Goal: Information Seeking & Learning: Check status

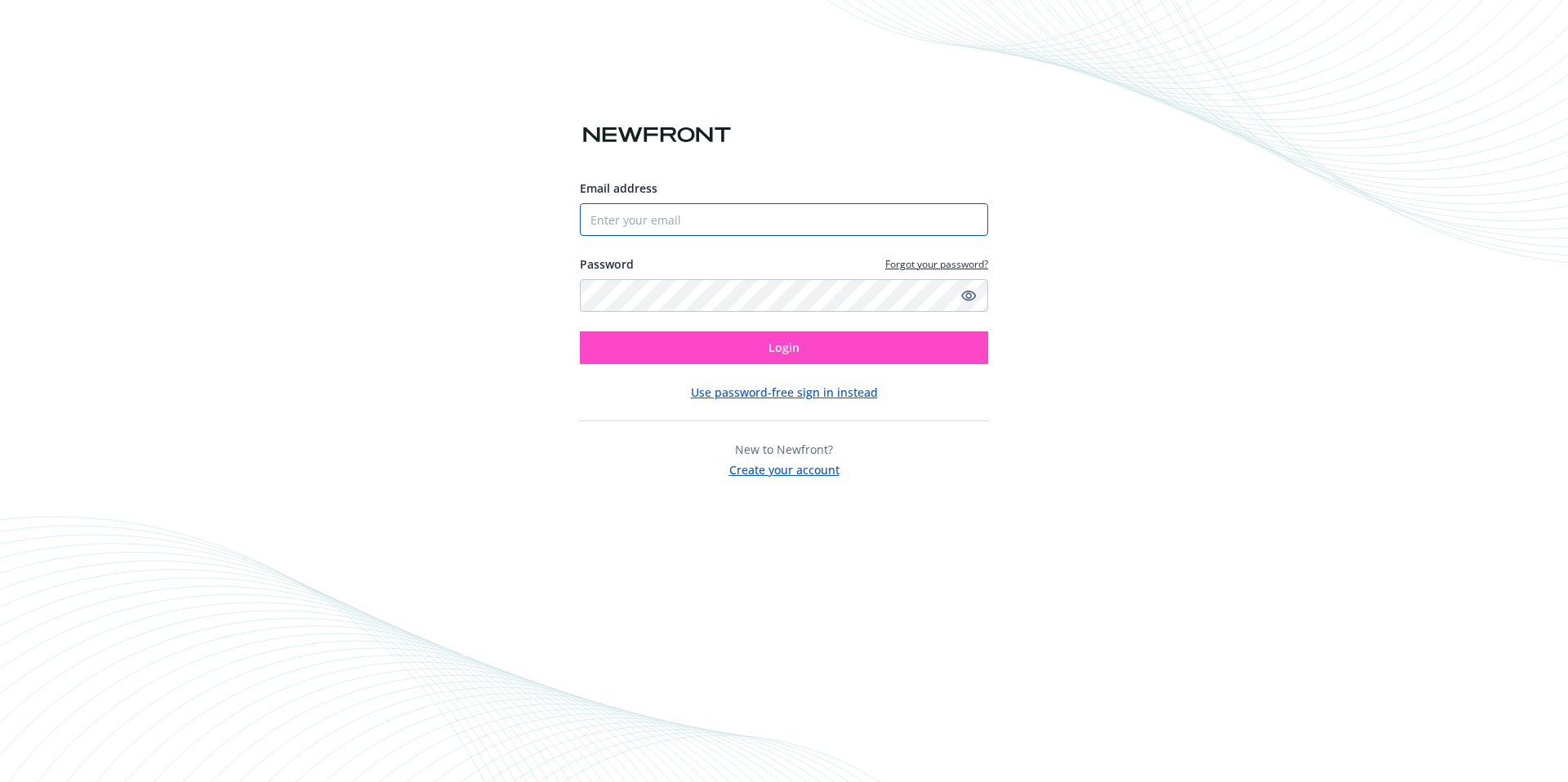
type input "[EMAIL_ADDRESS][DOMAIN_NAME]"
click at [804, 350] on button "Login" at bounding box center [784, 347] width 409 height 33
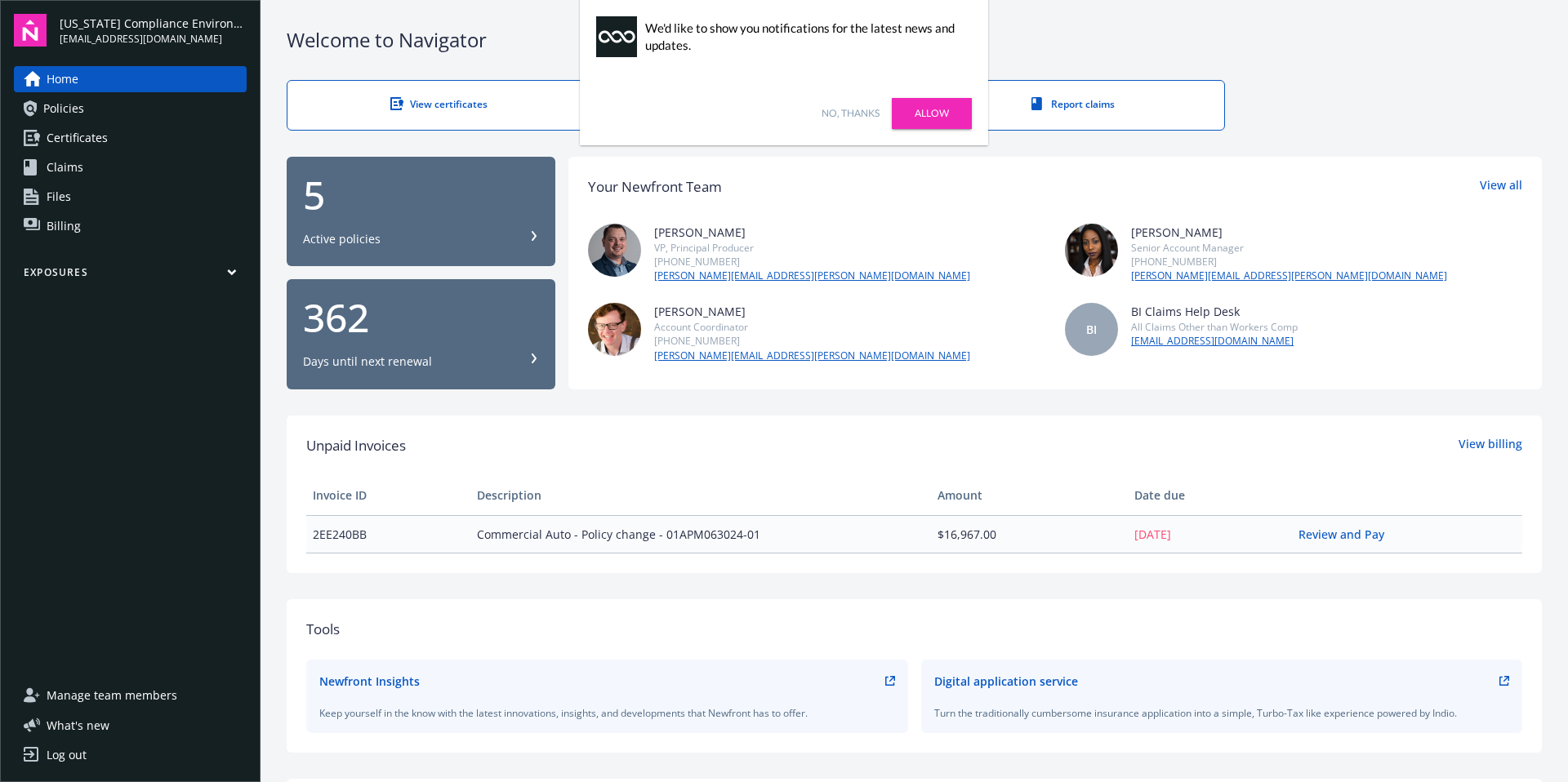
click at [862, 111] on link "No, thanks" at bounding box center [851, 114] width 58 height 15
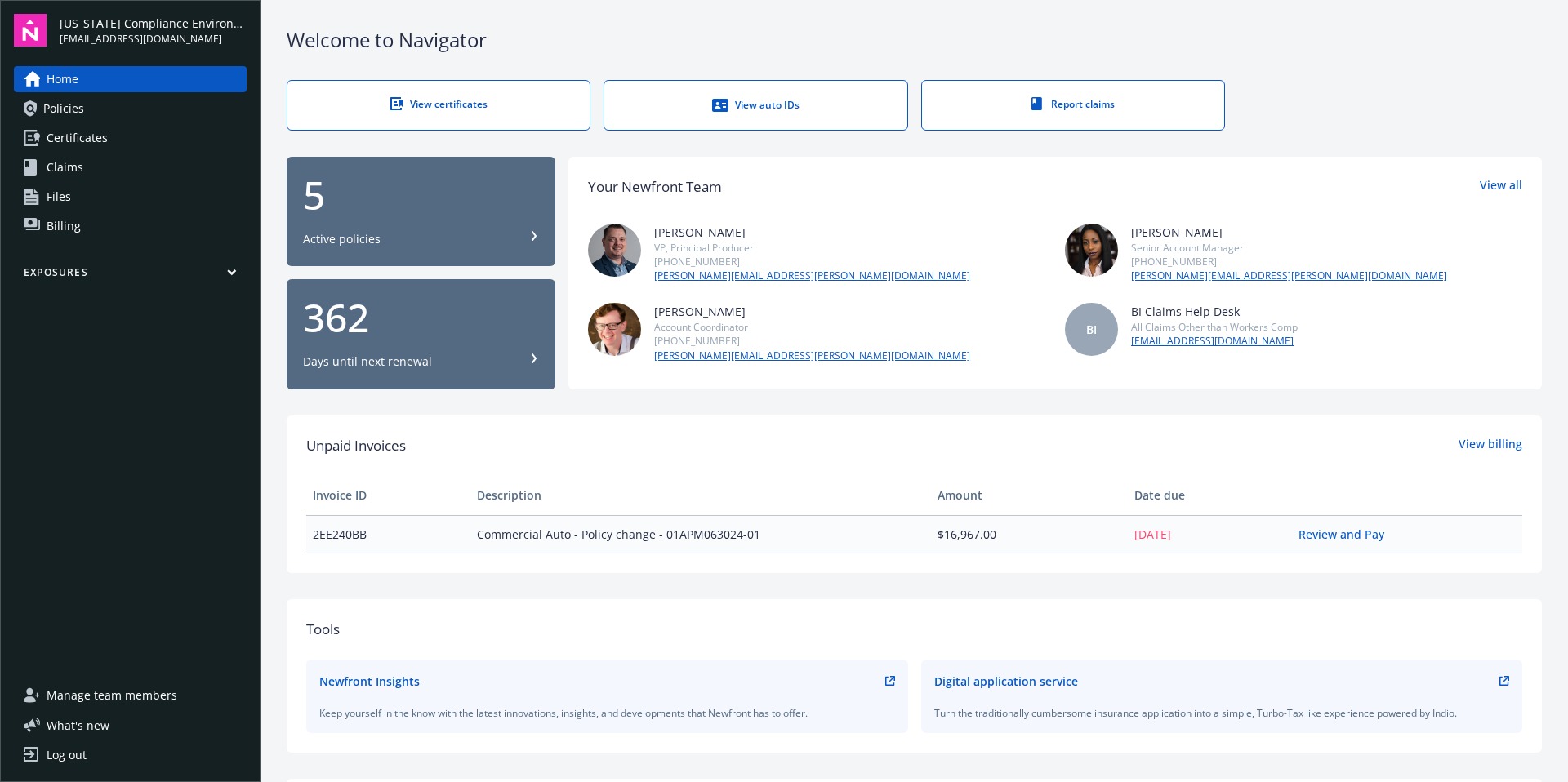
click at [98, 106] on link "Policies" at bounding box center [130, 108] width 233 height 26
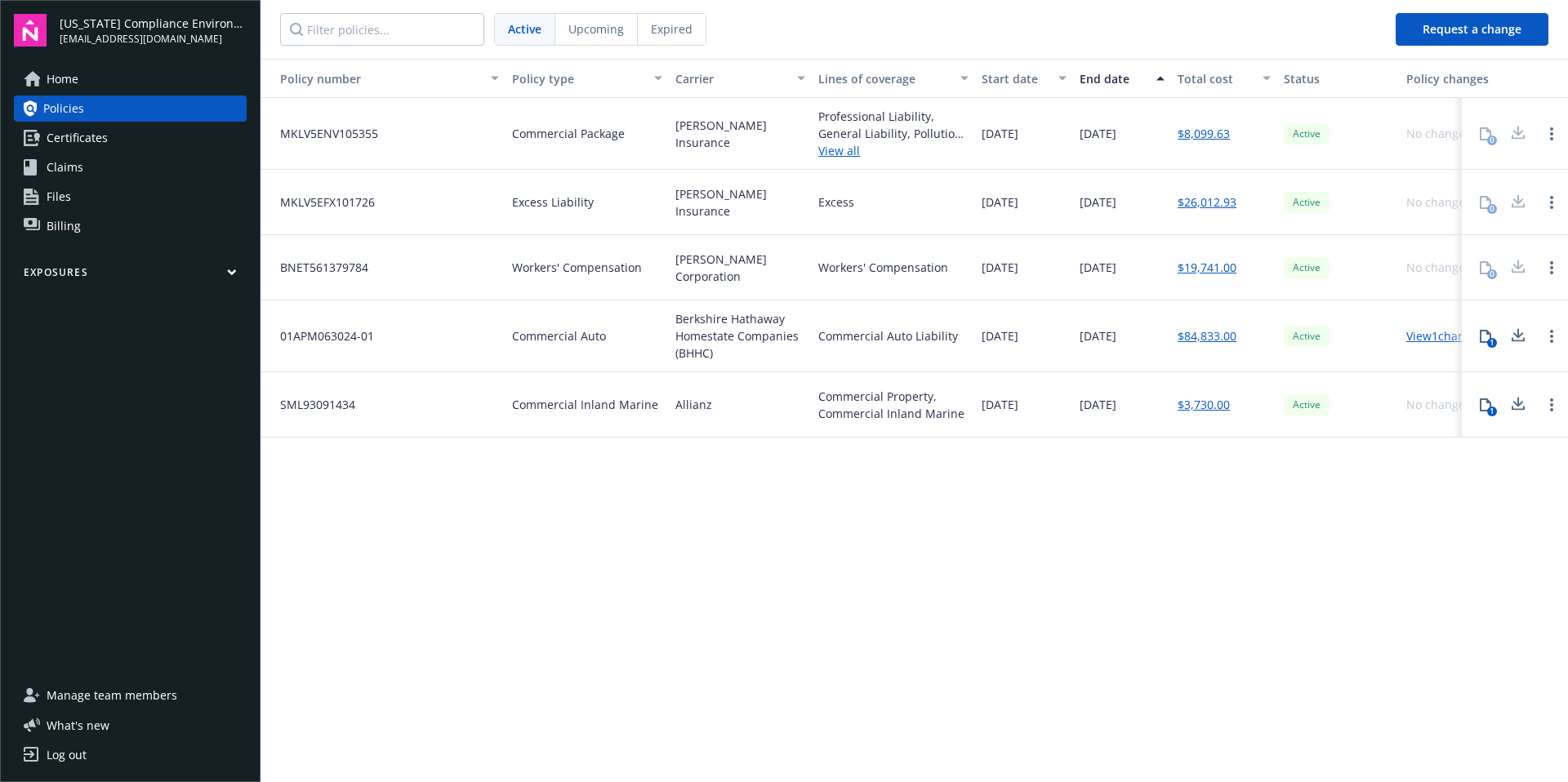
click at [71, 140] on span "Certificates" at bounding box center [78, 138] width 62 height 26
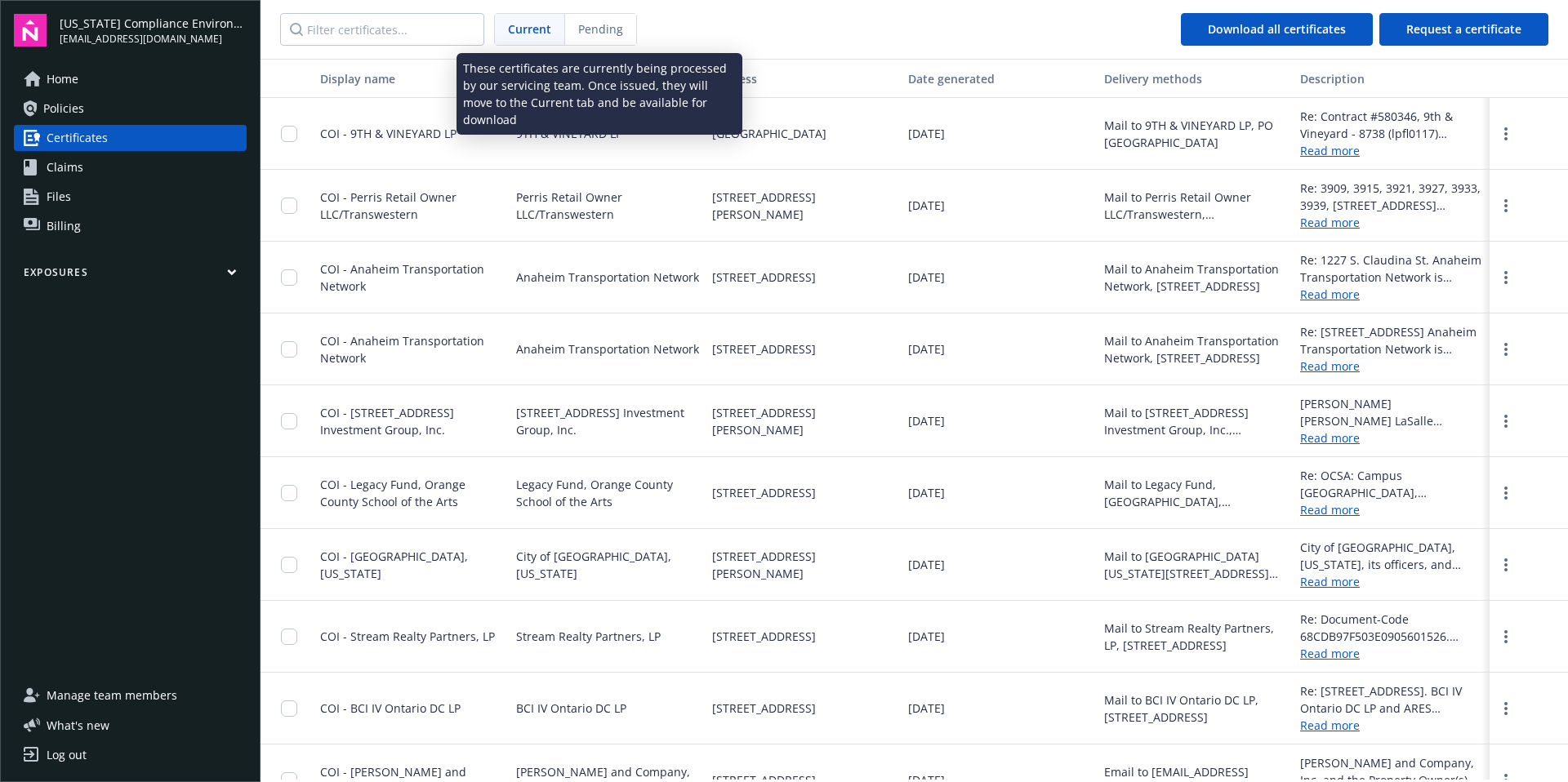
click at [589, 33] on span "Pending" at bounding box center [600, 28] width 45 height 17
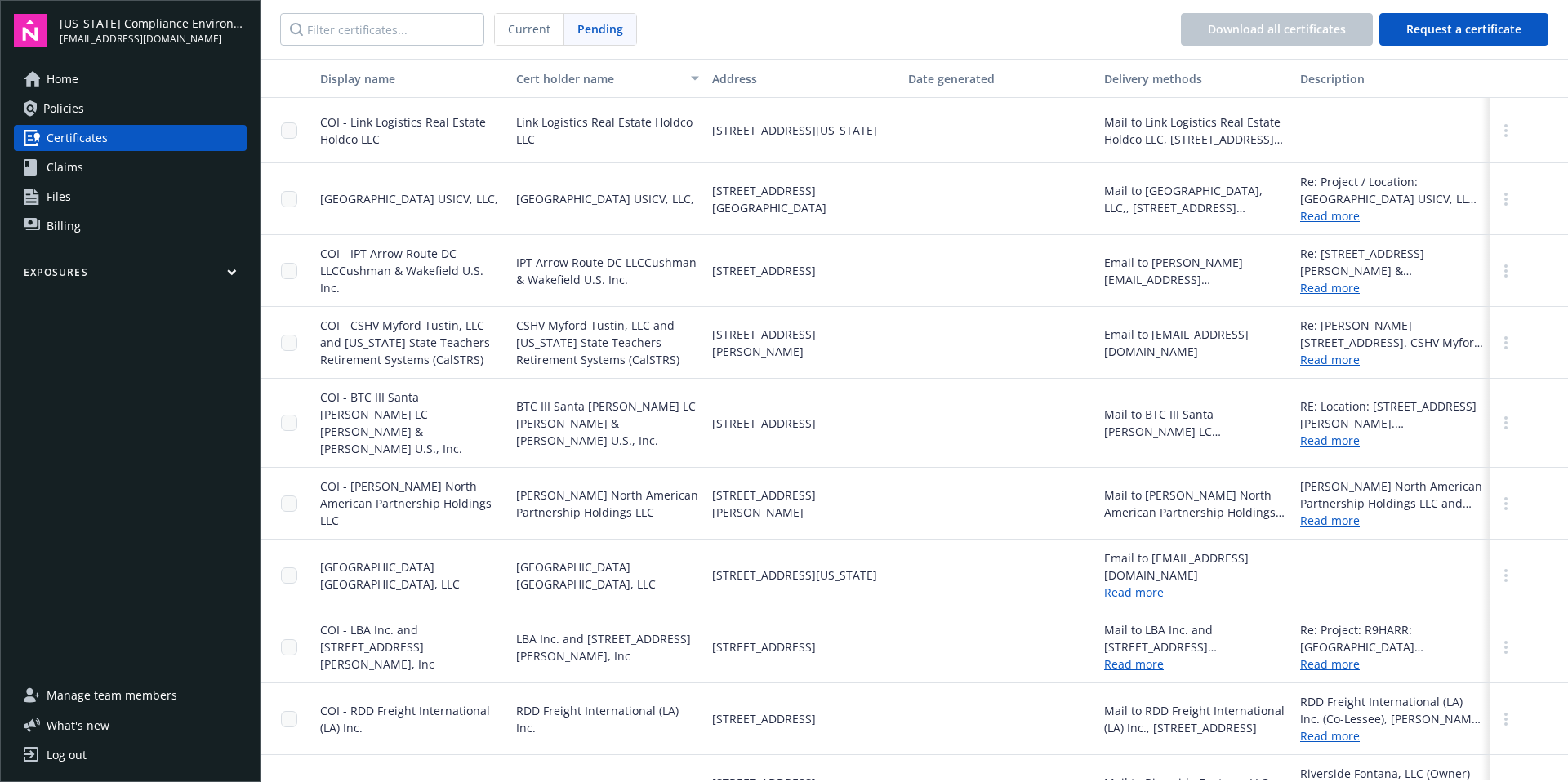
click at [508, 33] on span "Current" at bounding box center [529, 28] width 42 height 17
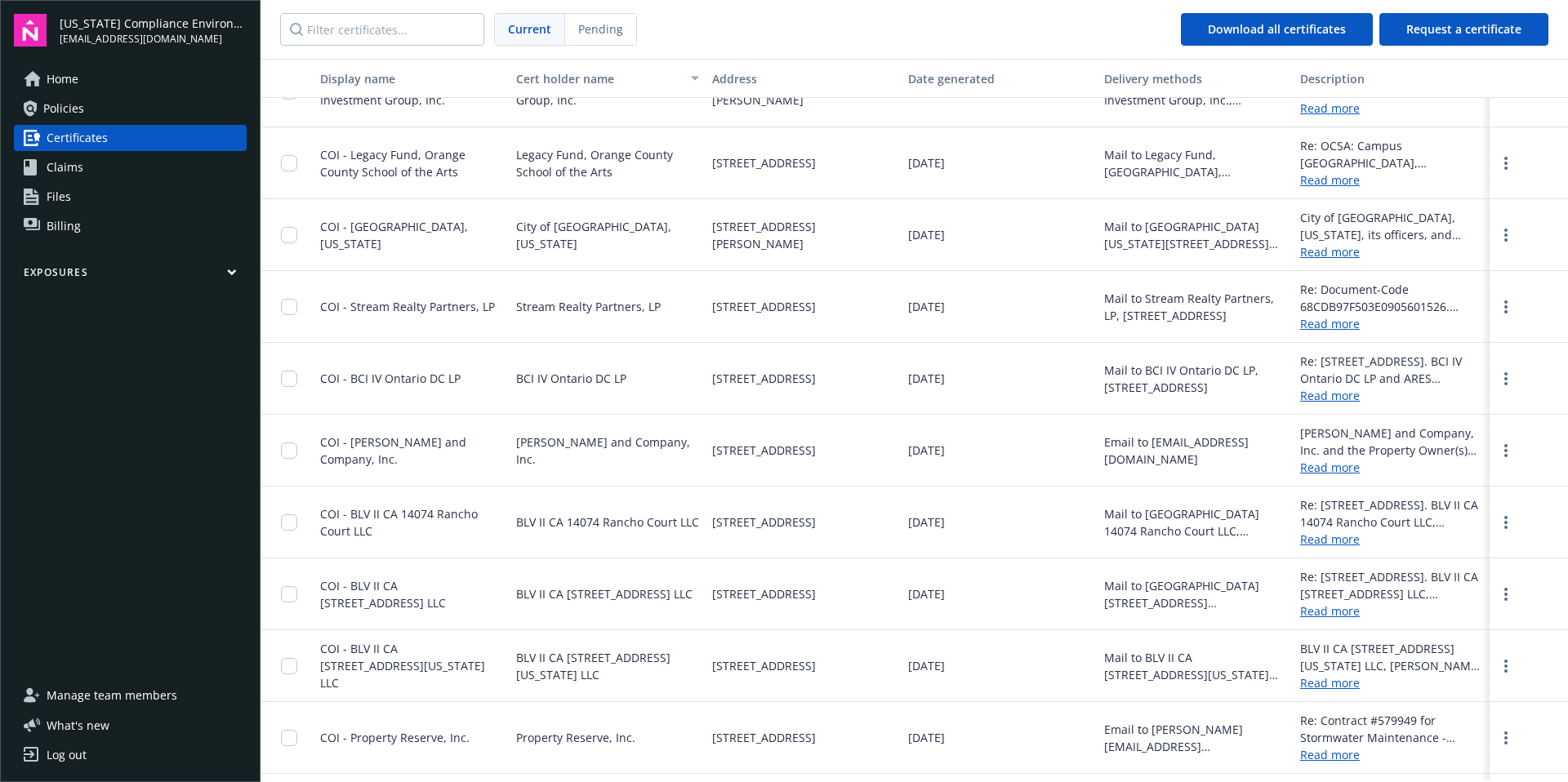
scroll to position [274, 0]
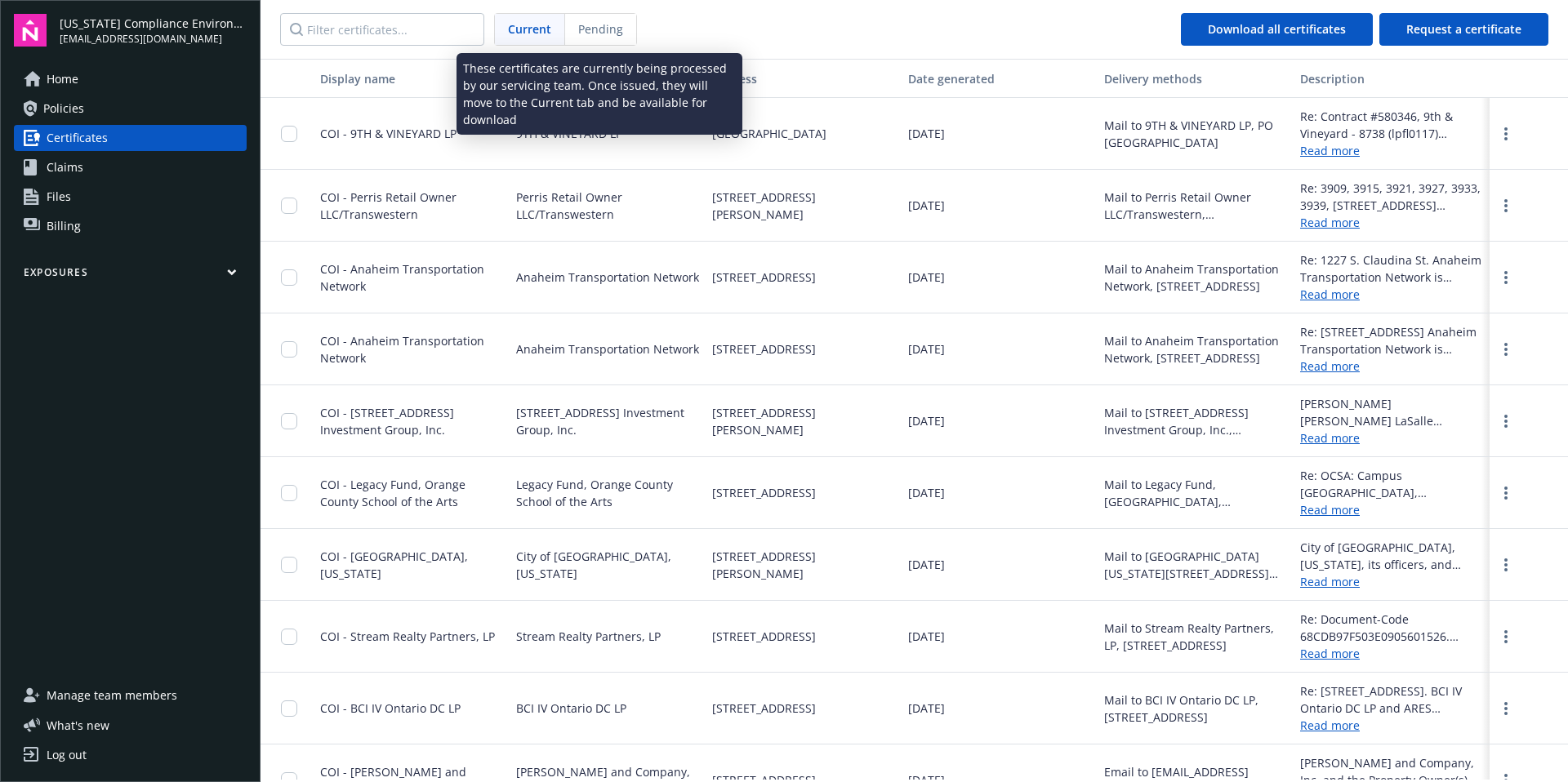
click at [591, 27] on span "Pending" at bounding box center [600, 28] width 45 height 17
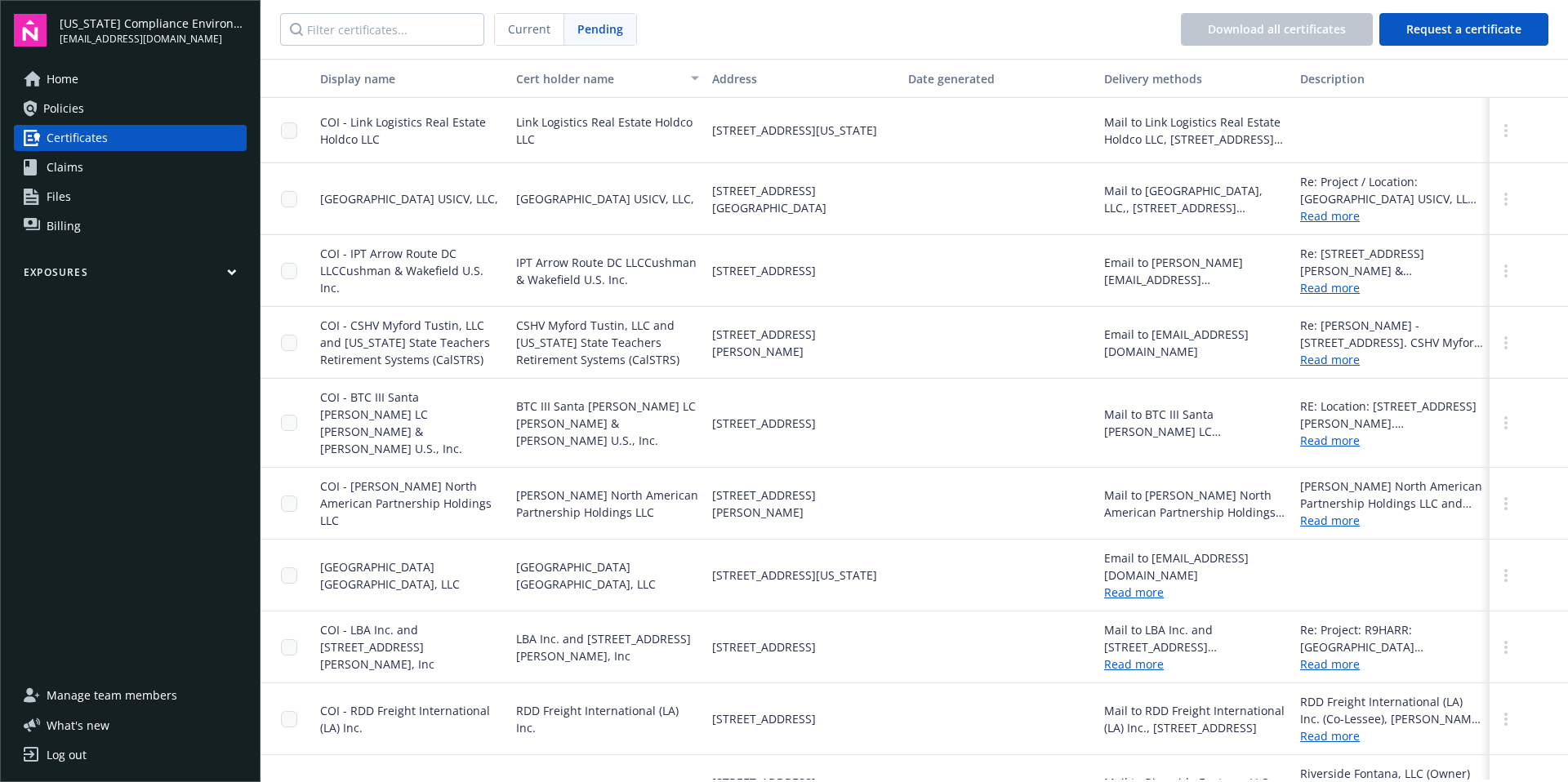
click at [518, 28] on span "Current" at bounding box center [529, 28] width 42 height 17
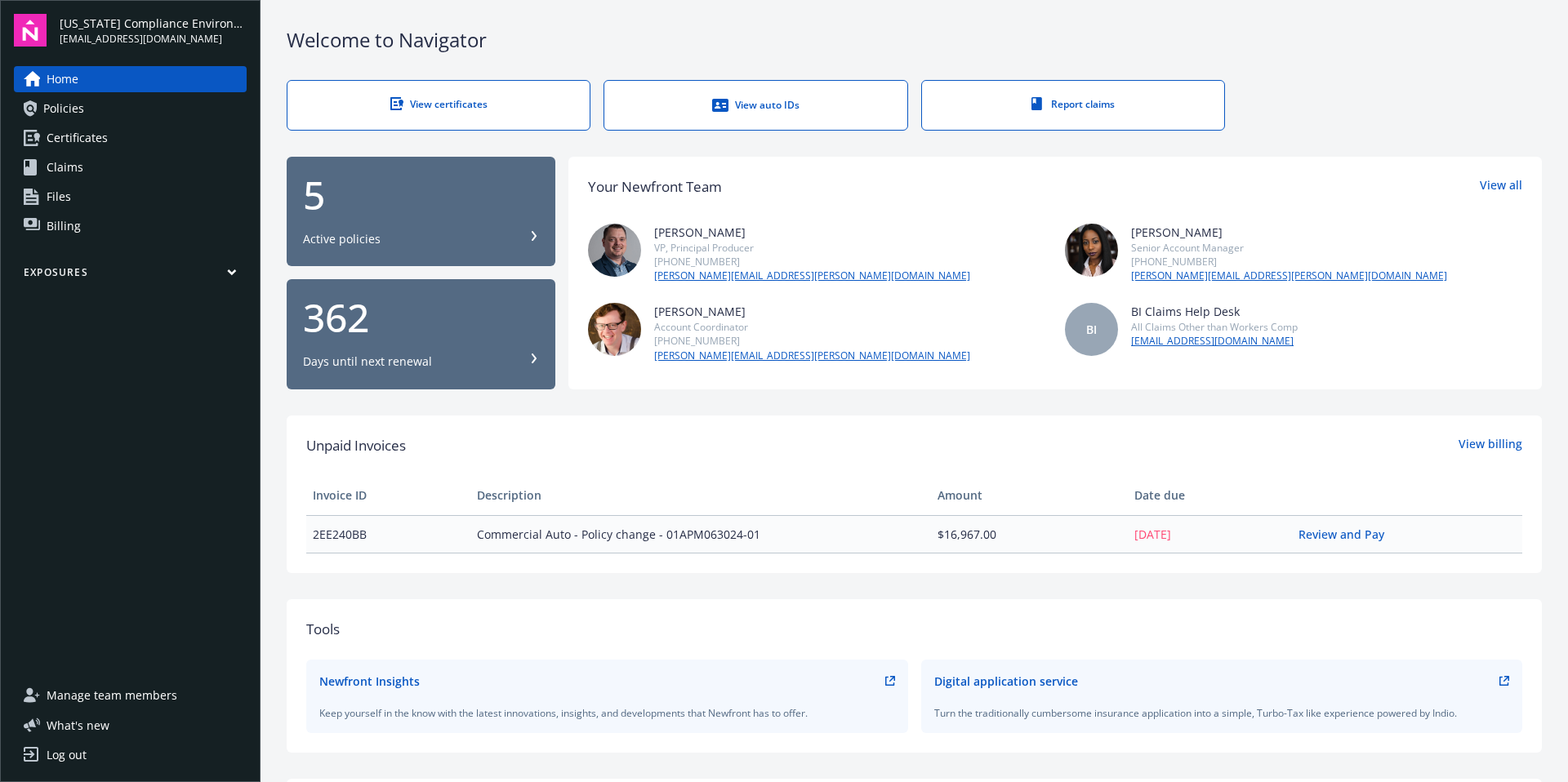
click at [62, 109] on span "Policies" at bounding box center [63, 108] width 41 height 26
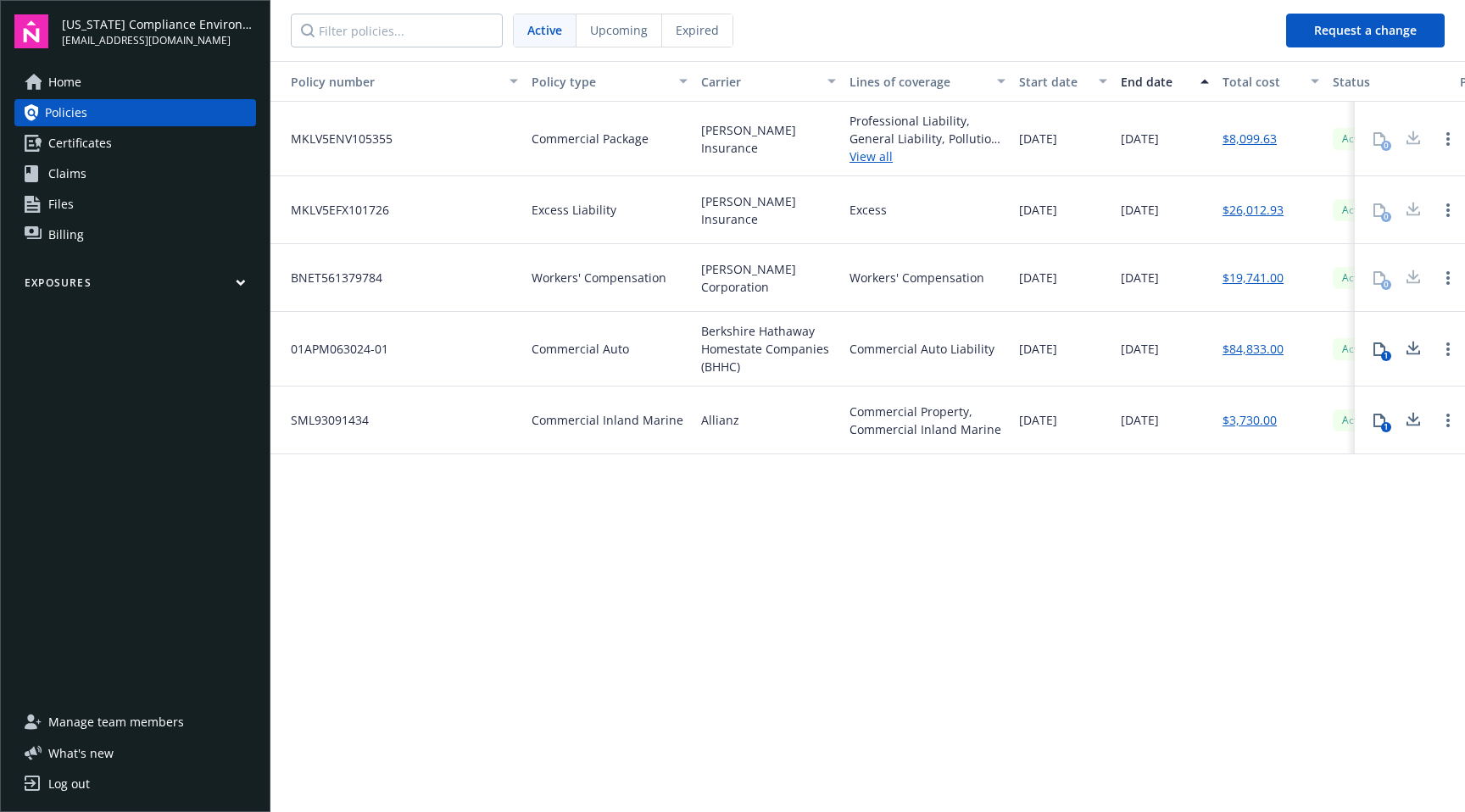
click at [626, 29] on span "Upcoming" at bounding box center [618, 29] width 58 height 17
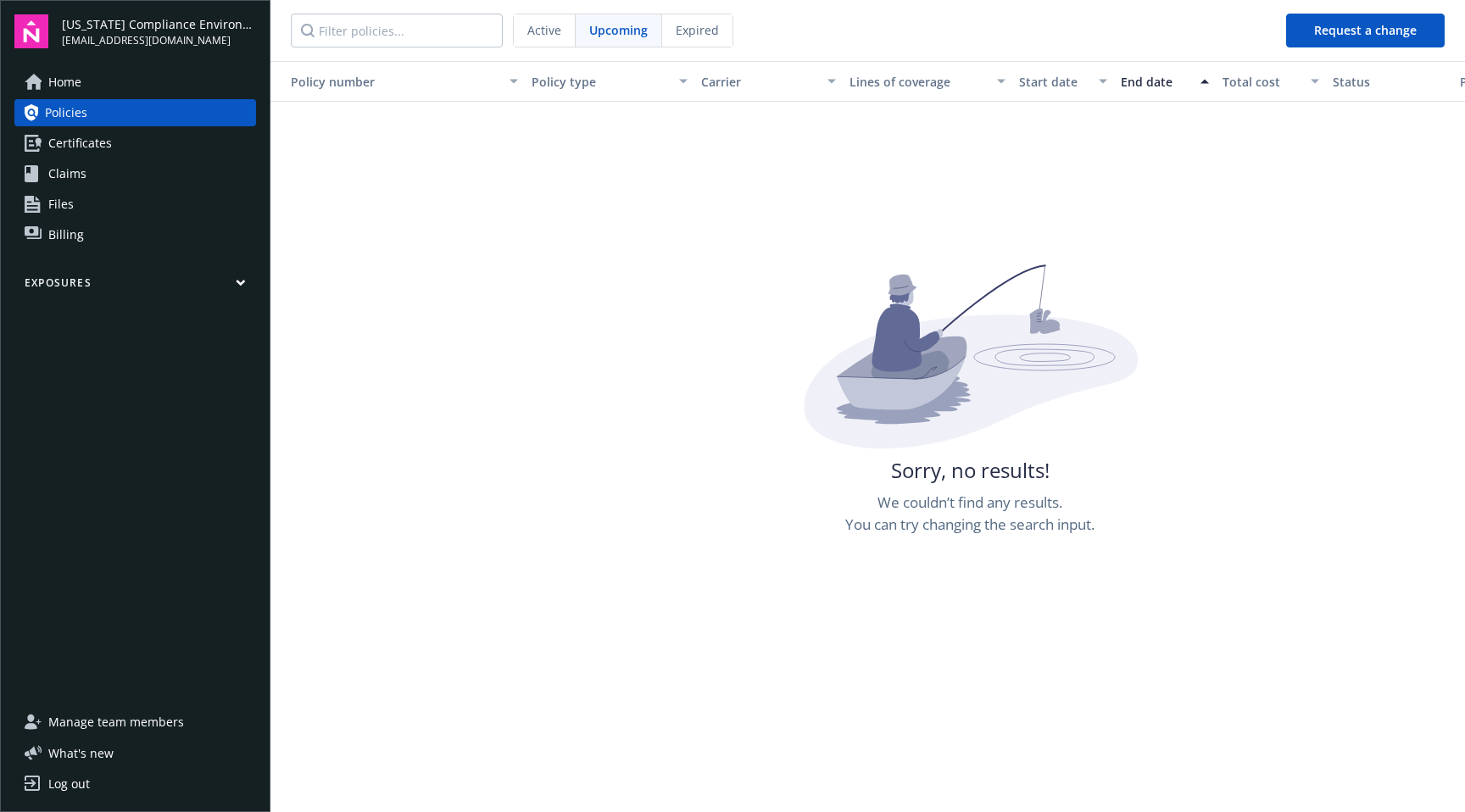
click at [534, 40] on div "Active" at bounding box center [545, 30] width 62 height 32
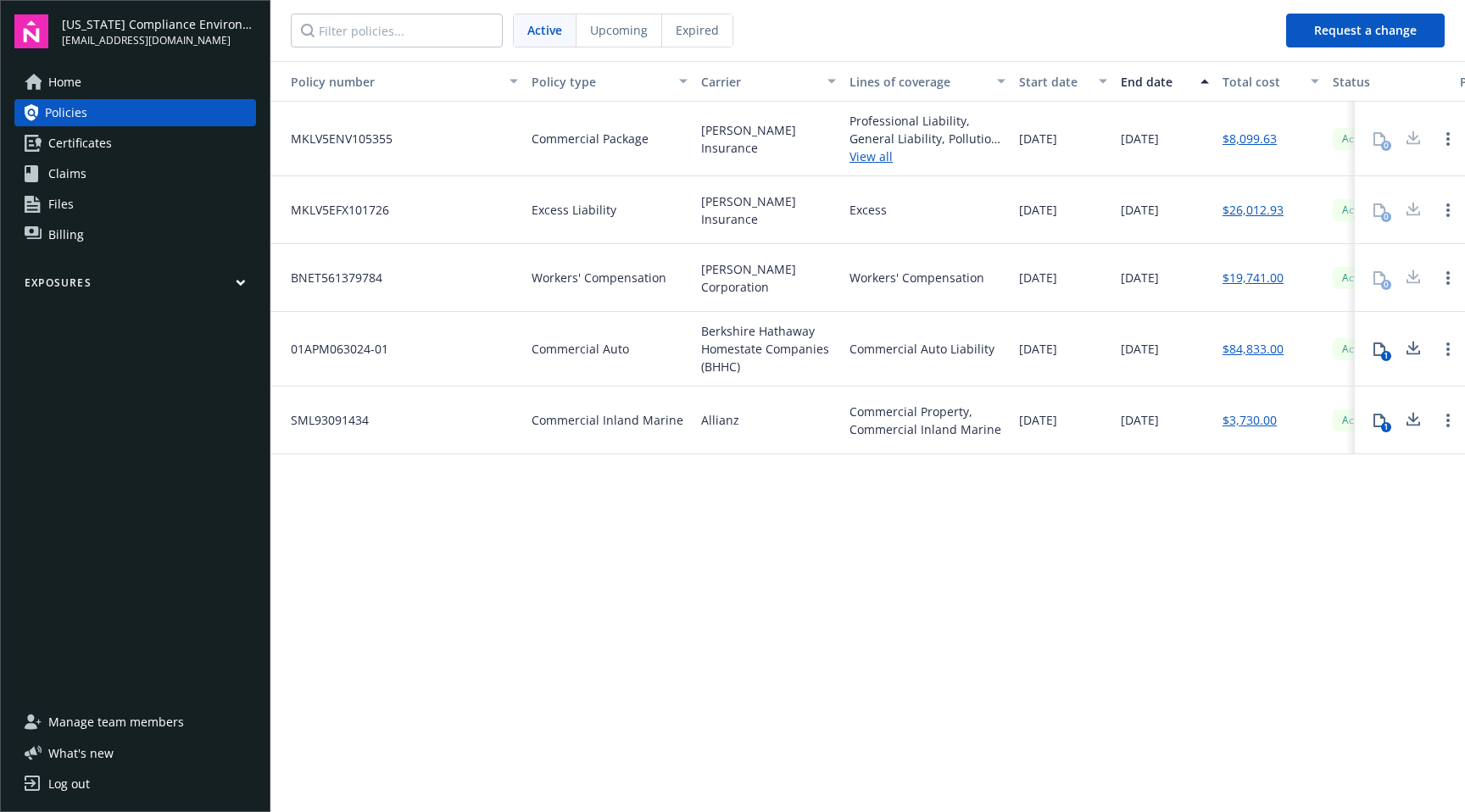
click at [622, 33] on span "Upcoming" at bounding box center [618, 29] width 58 height 17
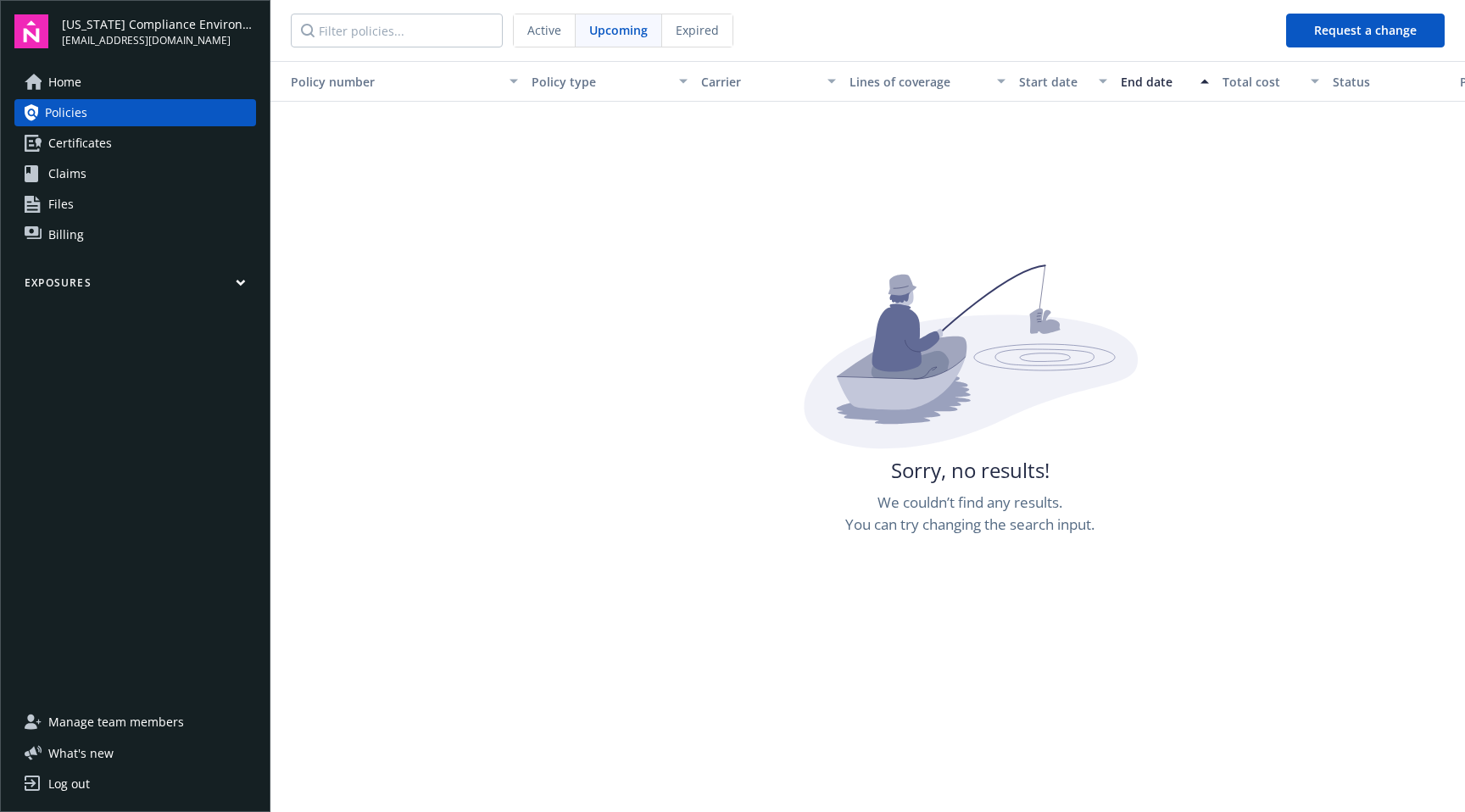
click at [554, 34] on span "Active" at bounding box center [544, 29] width 34 height 17
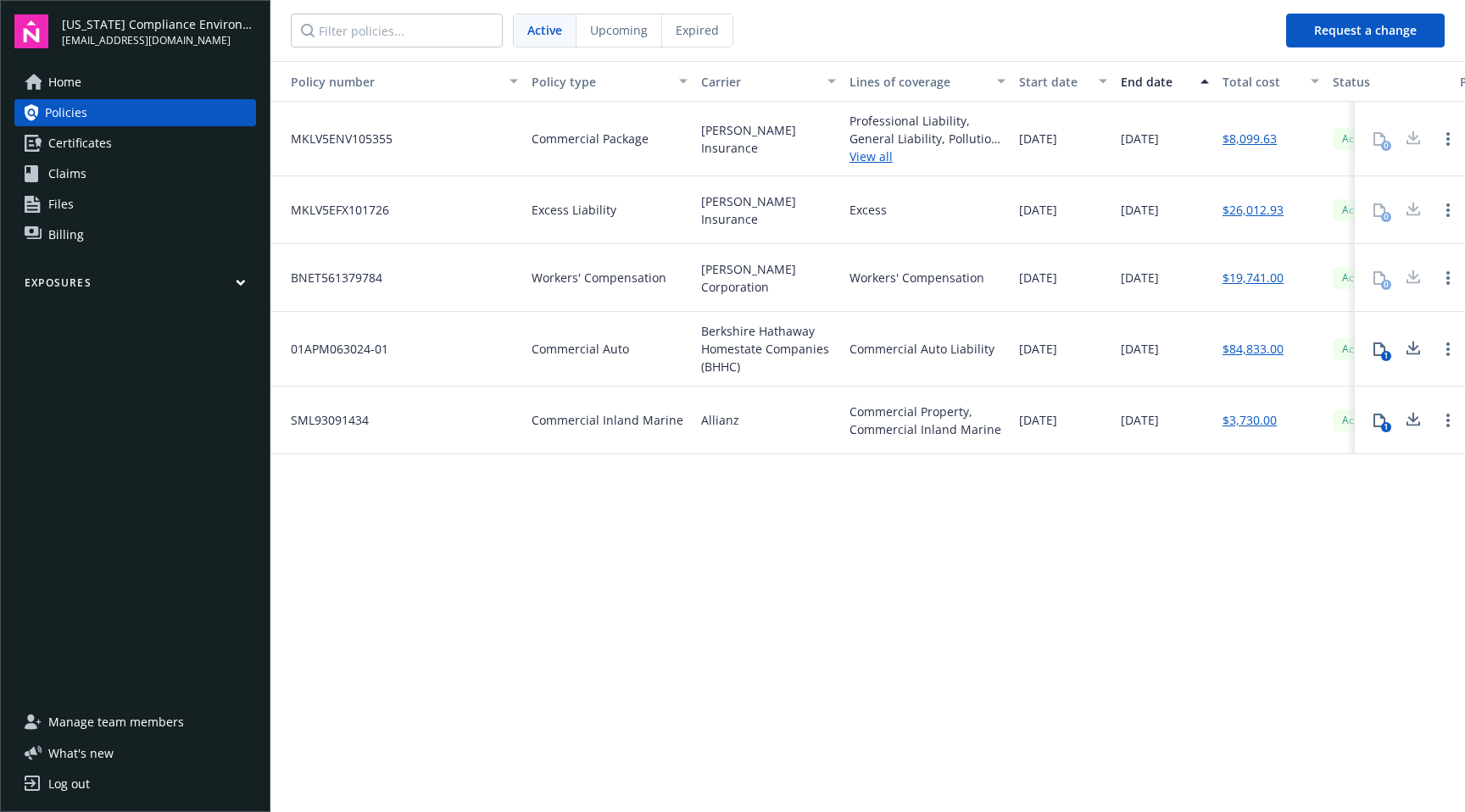
click at [619, 37] on span "Upcoming" at bounding box center [618, 29] width 58 height 17
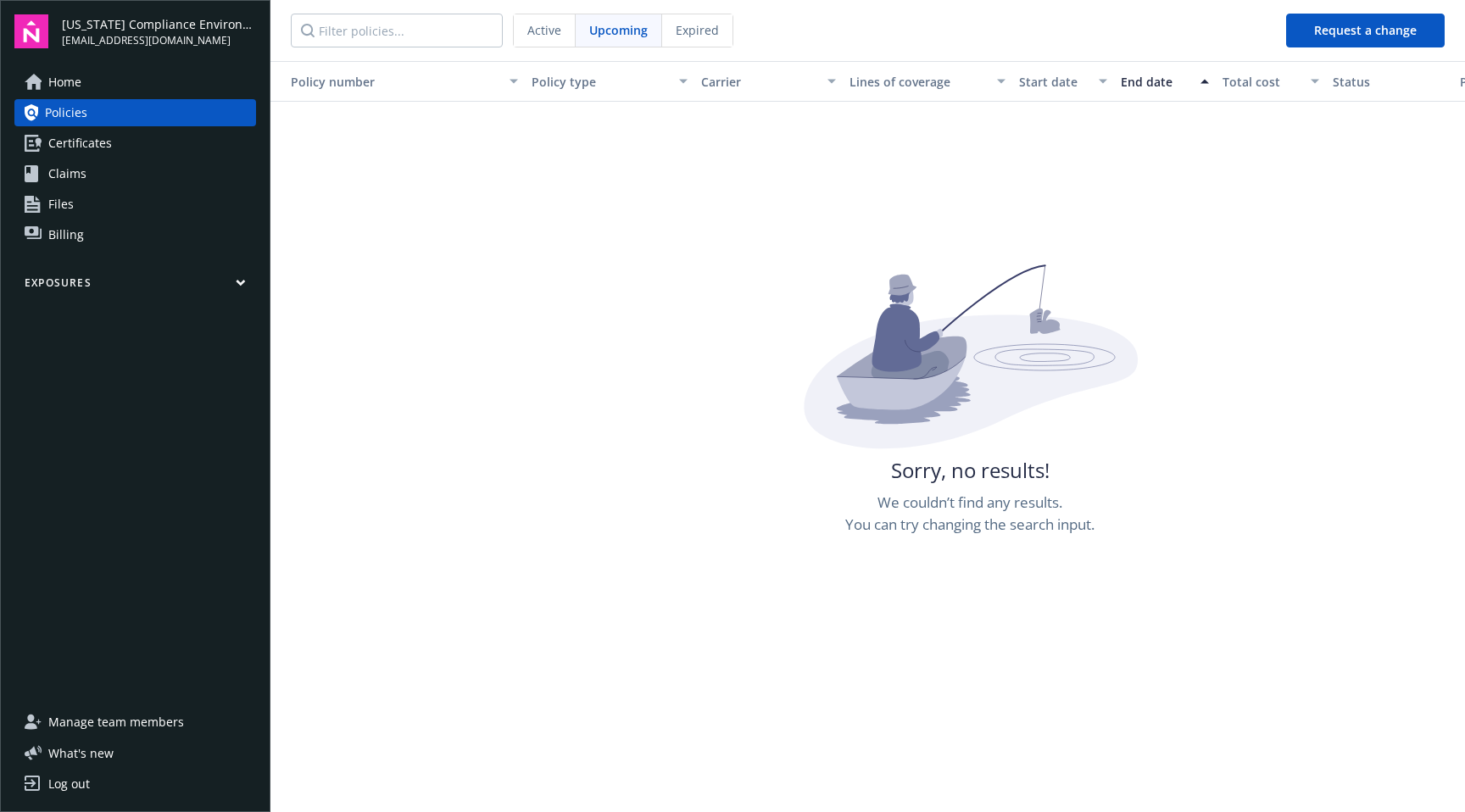
click at [535, 35] on span "Active" at bounding box center [544, 29] width 34 height 17
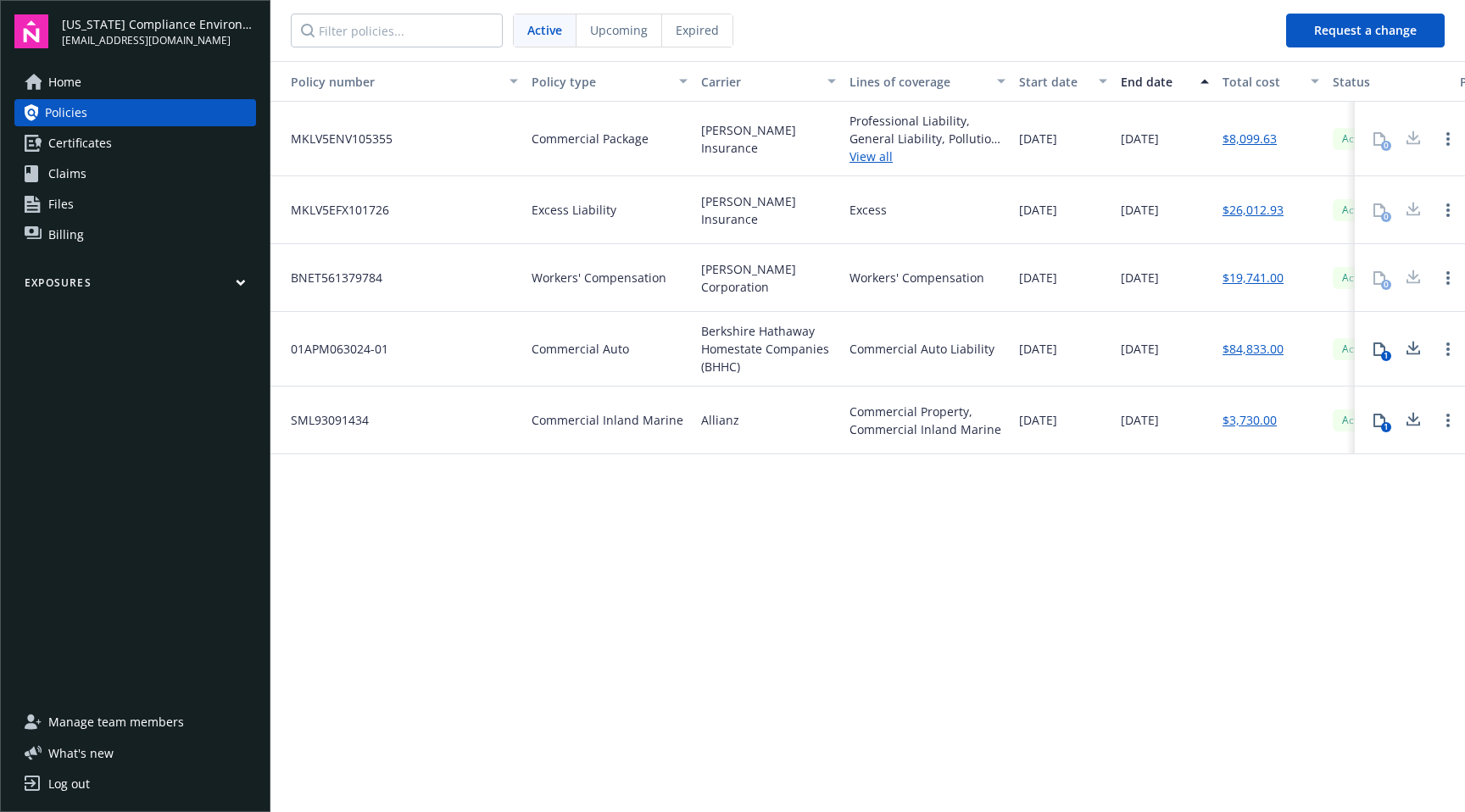
click at [84, 134] on span "Certificates" at bounding box center [80, 144] width 64 height 27
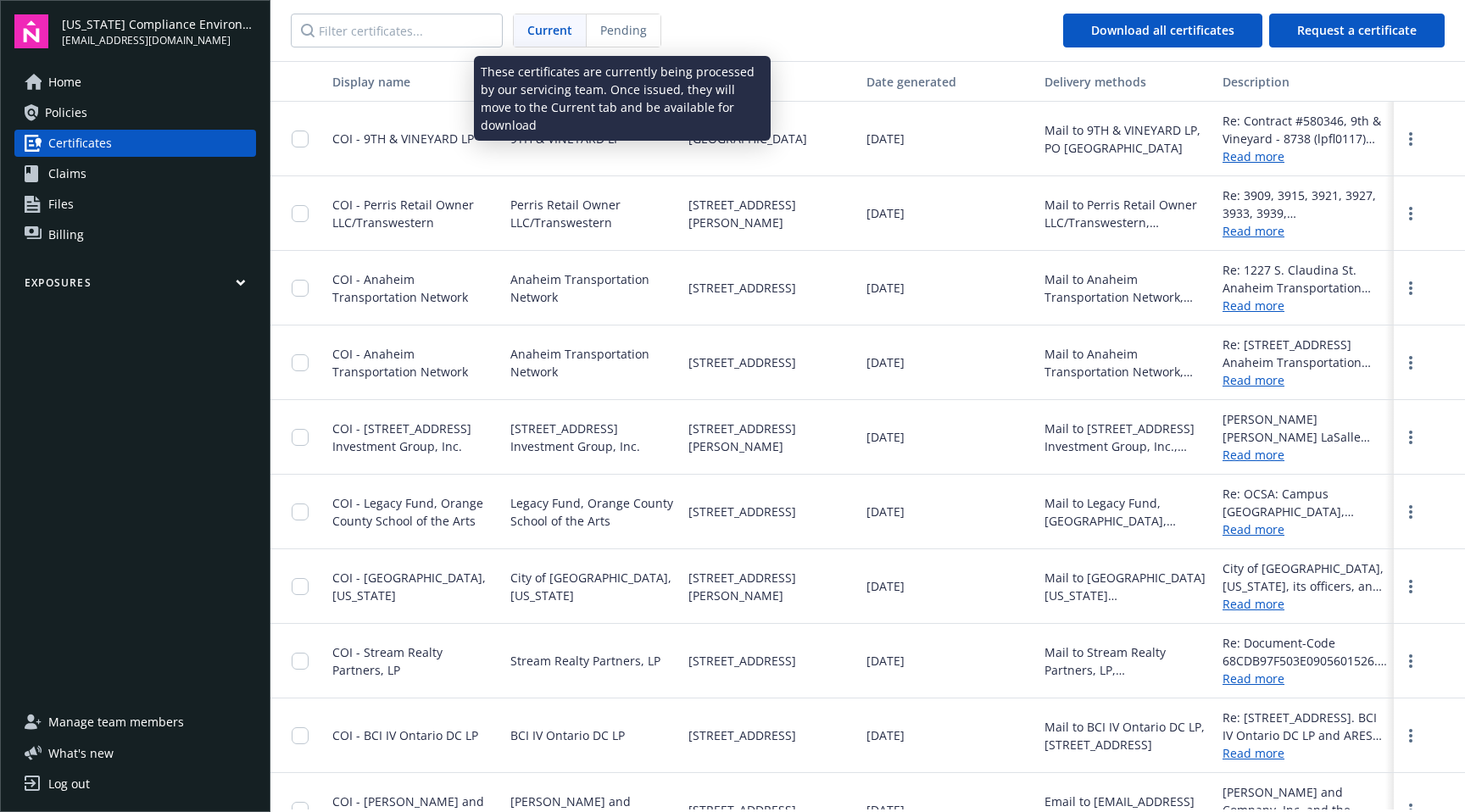
click at [626, 37] on span "Pending" at bounding box center [623, 29] width 47 height 17
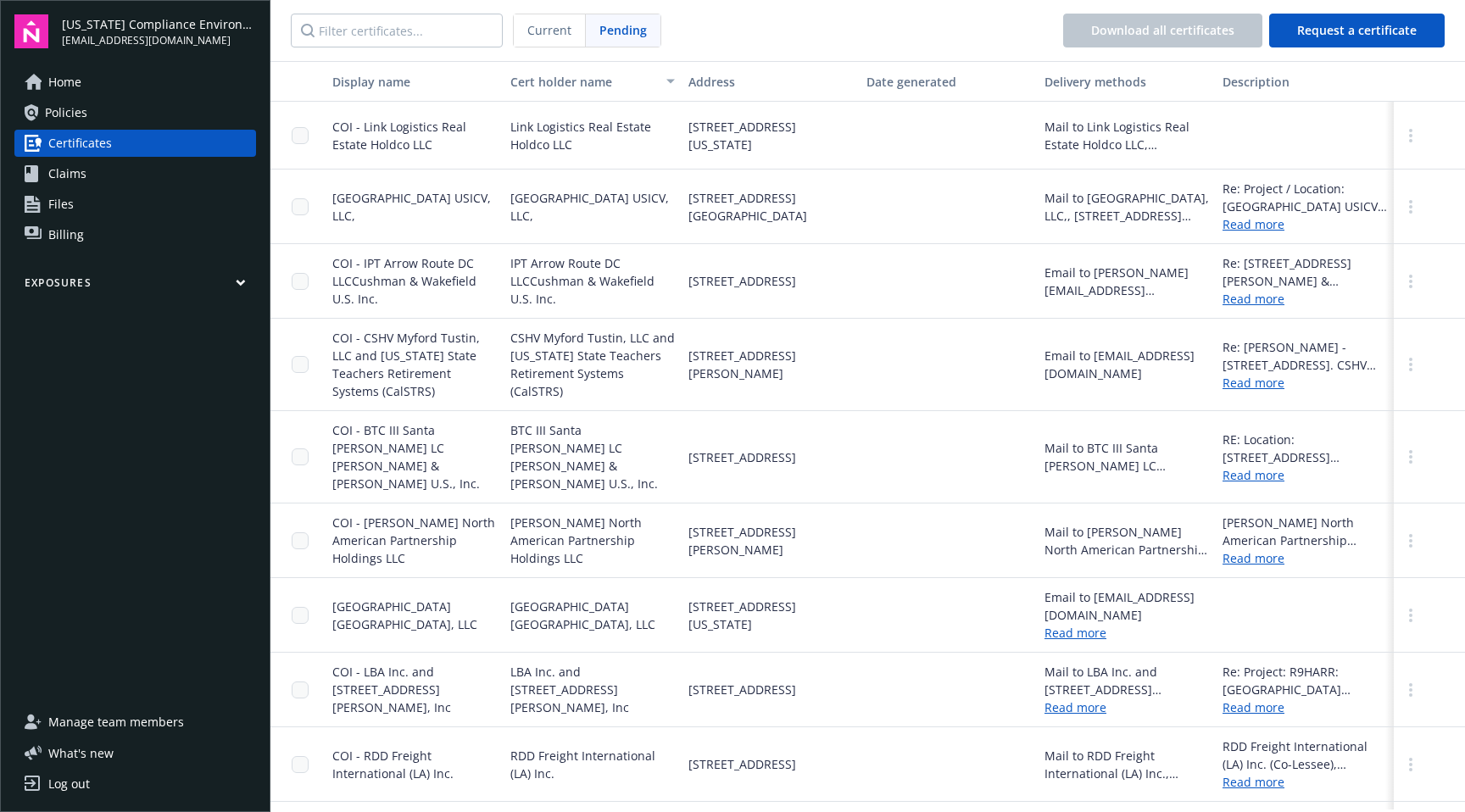
click at [552, 40] on div "Current" at bounding box center [550, 30] width 72 height 32
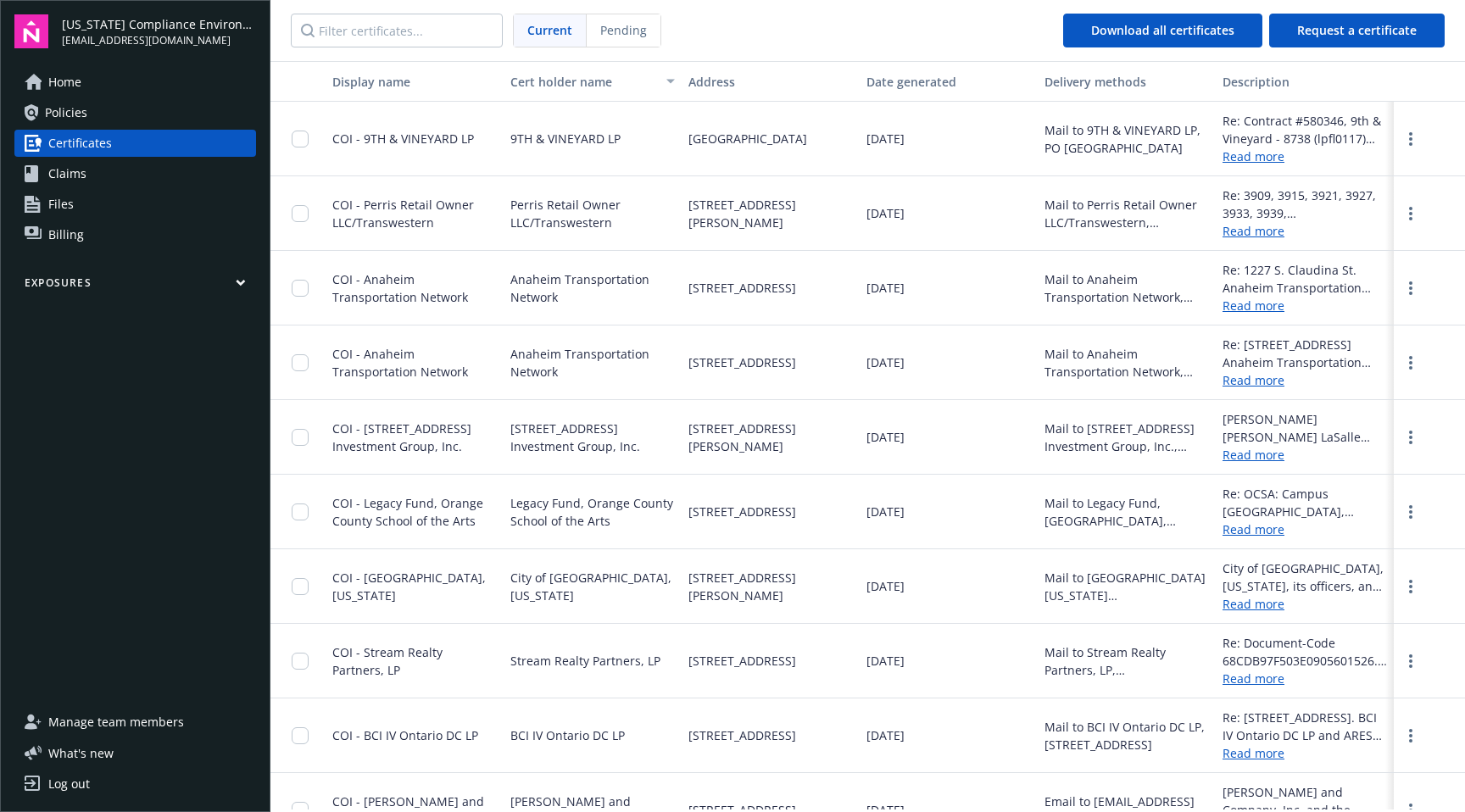
click at [55, 76] on span "Home" at bounding box center [65, 82] width 33 height 27
